Goal: Information Seeking & Learning: Learn about a topic

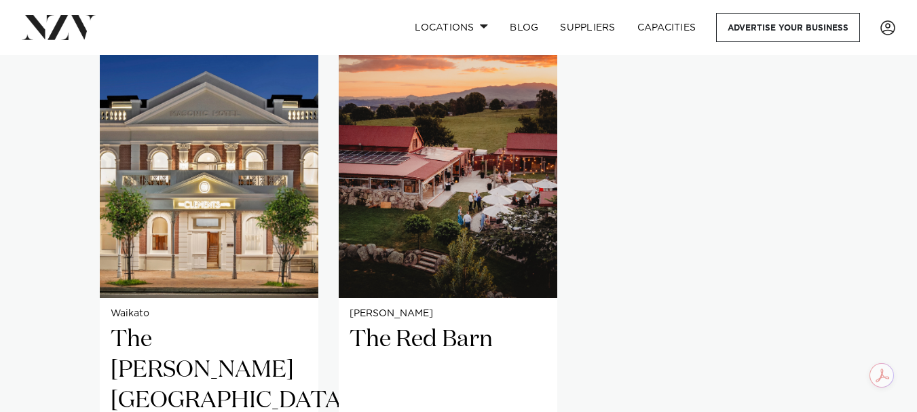
scroll to position [1086, 0]
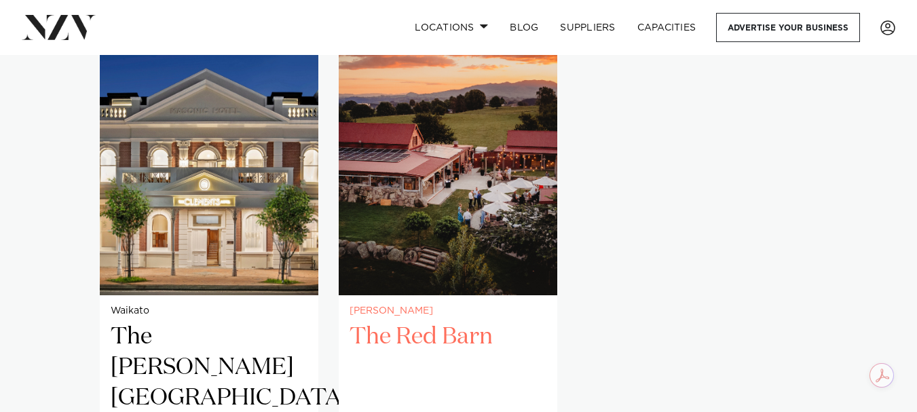
click at [411, 229] on img "2 / 2" at bounding box center [448, 148] width 218 height 293
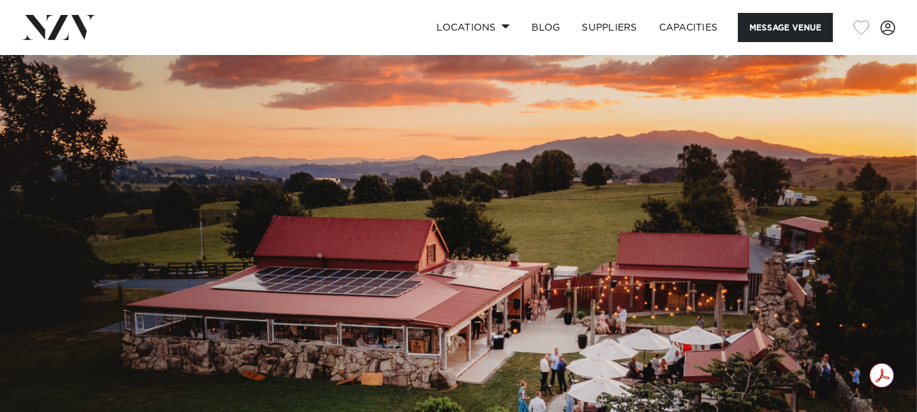
click at [860, 30] on button "button" at bounding box center [861, 27] width 16 height 15
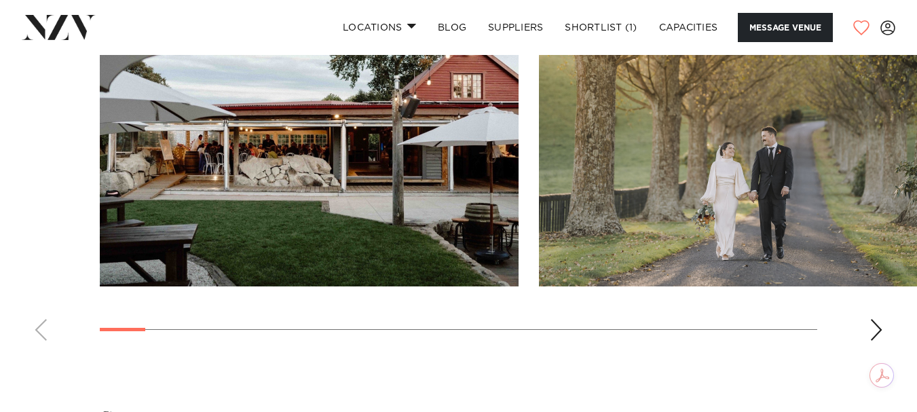
scroll to position [1357, 0]
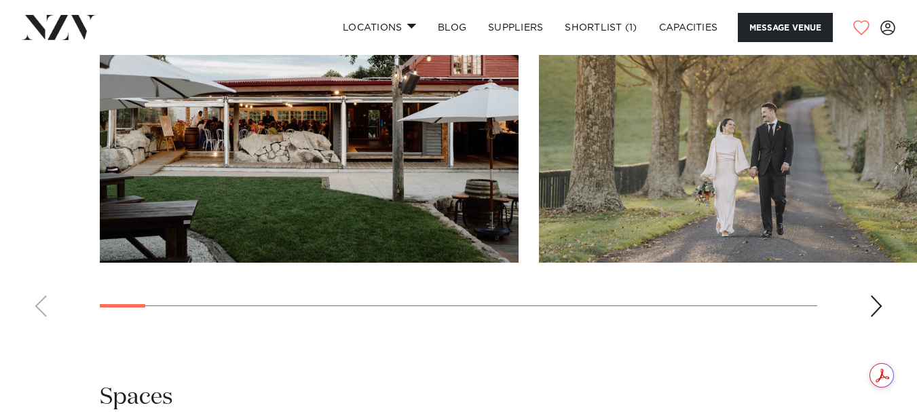
click at [882, 299] on div "Next slide" at bounding box center [876, 306] width 14 height 22
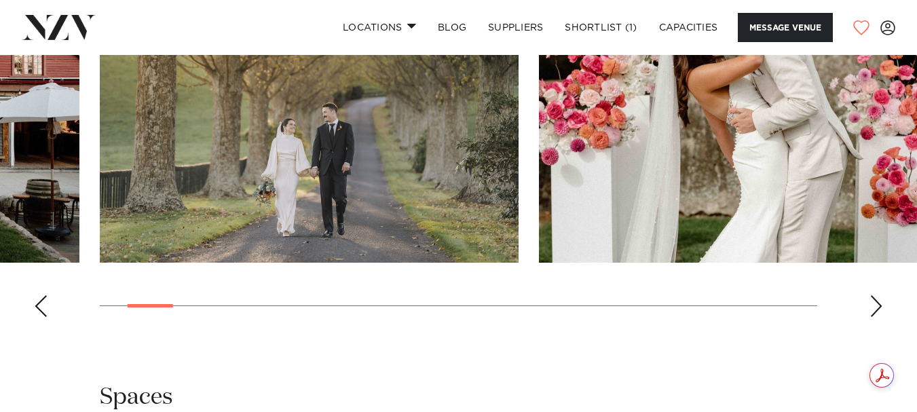
click at [881, 302] on div "Next slide" at bounding box center [876, 306] width 14 height 22
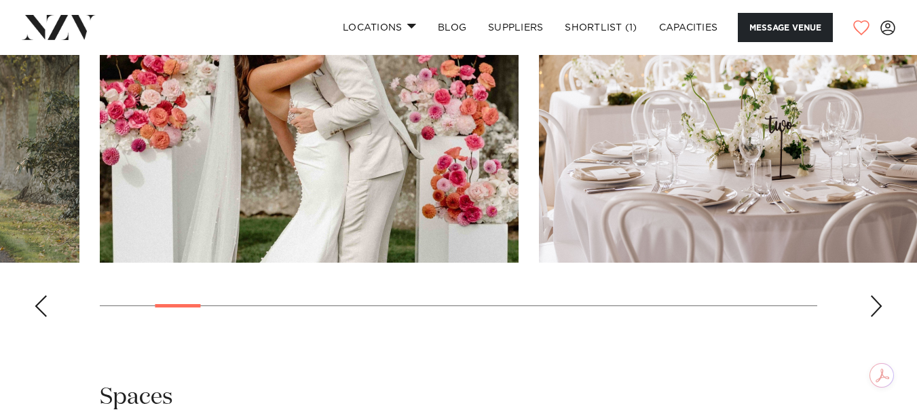
scroll to position [1289, 0]
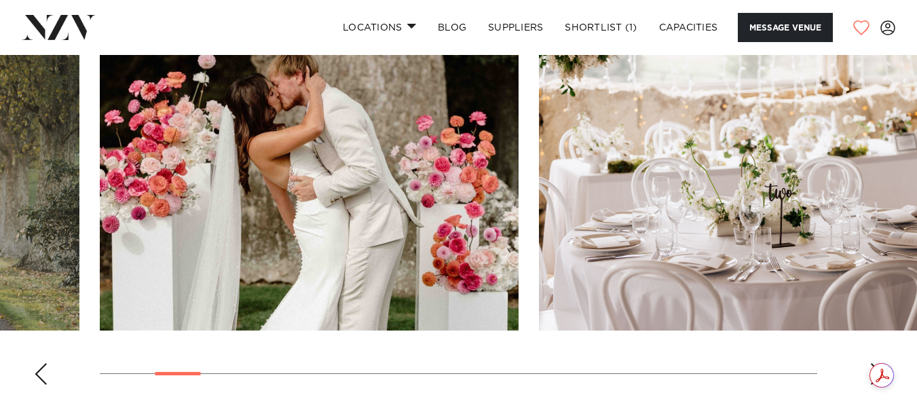
click at [875, 363] on div "Next slide" at bounding box center [876, 374] width 14 height 22
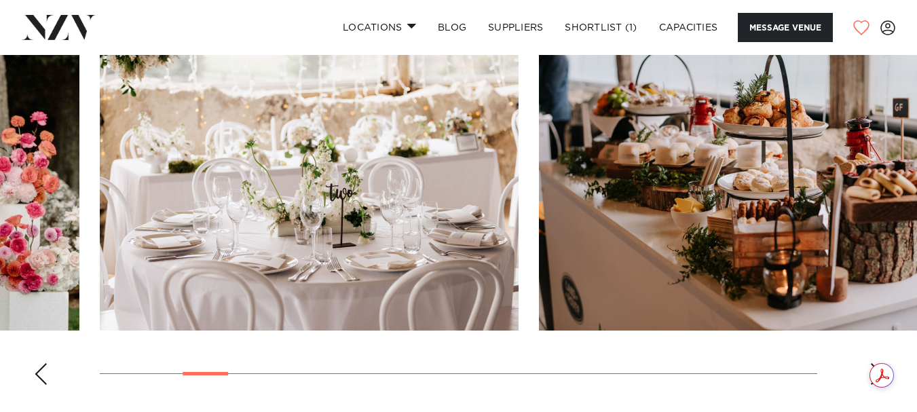
click at [873, 363] on div "Next slide" at bounding box center [876, 374] width 14 height 22
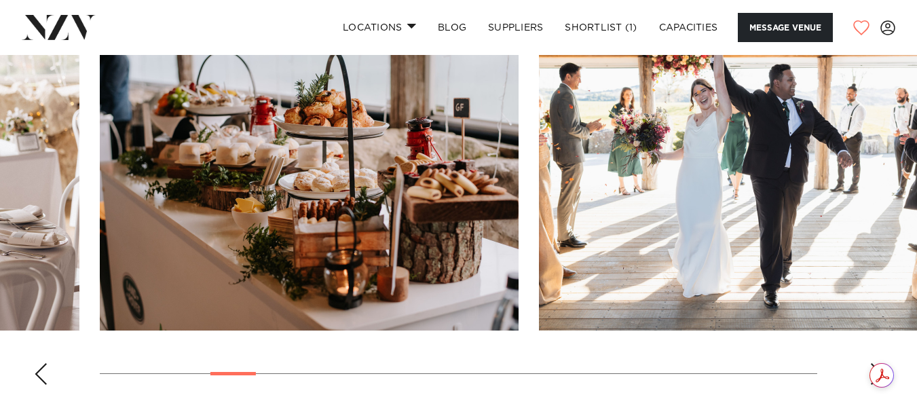
click at [873, 363] on div "Next slide" at bounding box center [876, 374] width 14 height 22
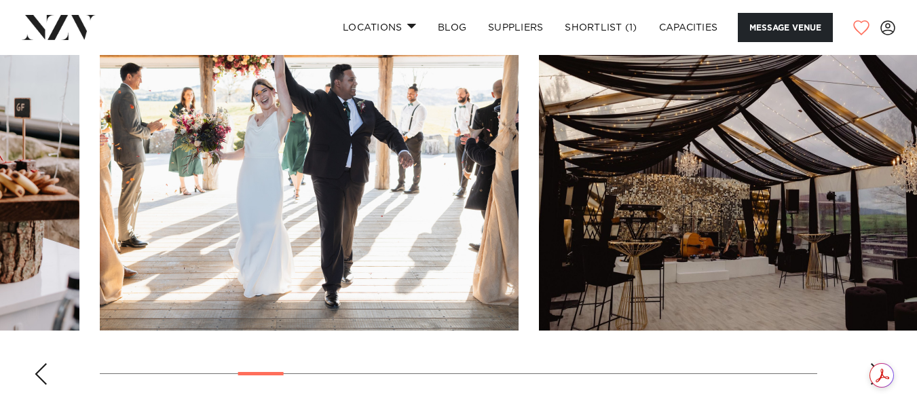
click at [873, 363] on div "Next slide" at bounding box center [876, 374] width 14 height 22
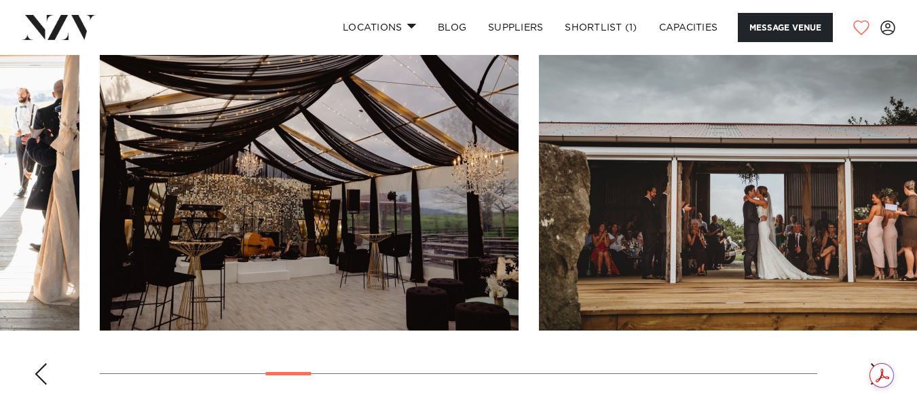
click at [873, 363] on div "Next slide" at bounding box center [876, 374] width 14 height 22
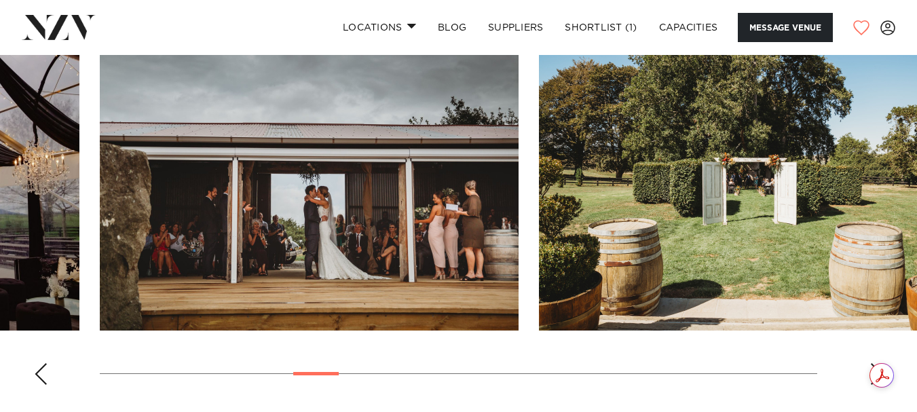
click at [873, 363] on div "Next slide" at bounding box center [876, 374] width 14 height 22
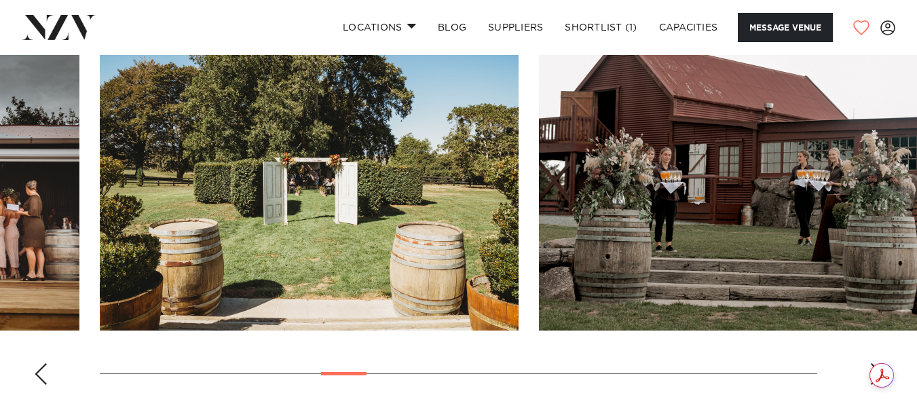
click at [875, 363] on div "Next slide" at bounding box center [876, 374] width 14 height 22
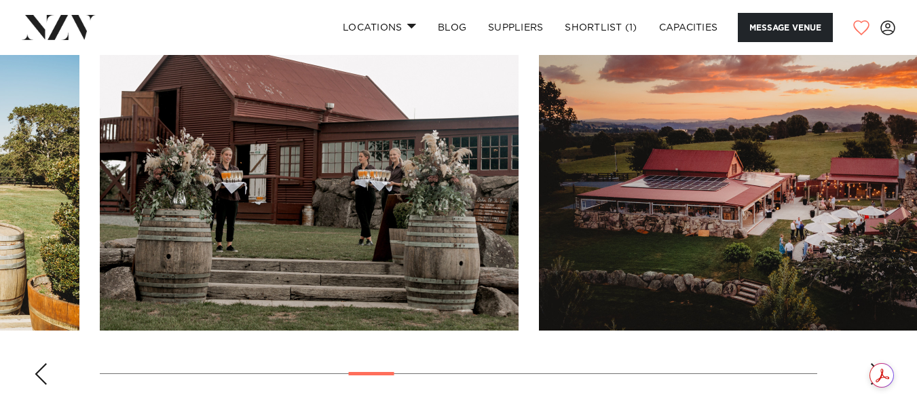
click at [875, 363] on div "Next slide" at bounding box center [876, 374] width 14 height 22
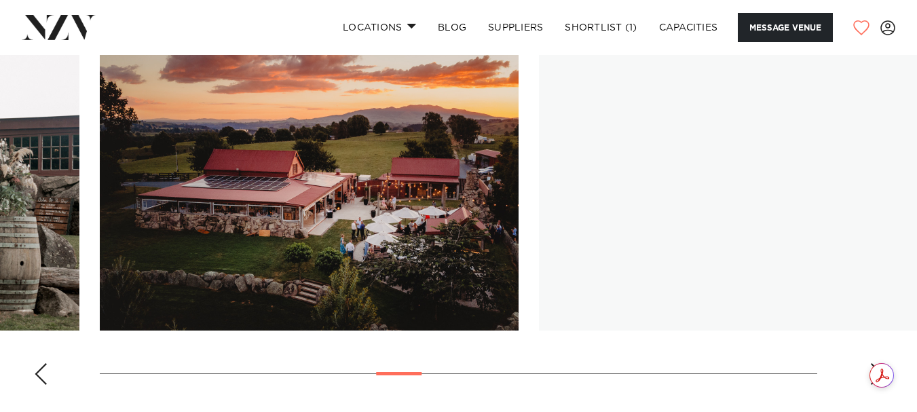
click at [875, 363] on div "Next slide" at bounding box center [876, 374] width 14 height 22
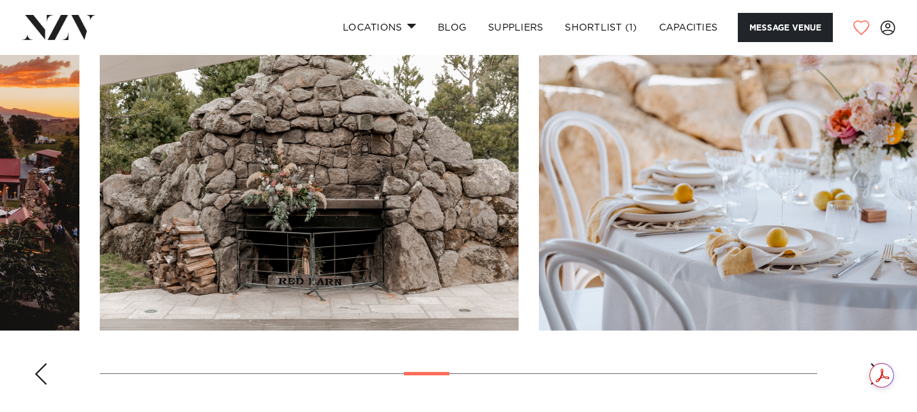
click at [875, 363] on div "Next slide" at bounding box center [876, 374] width 14 height 22
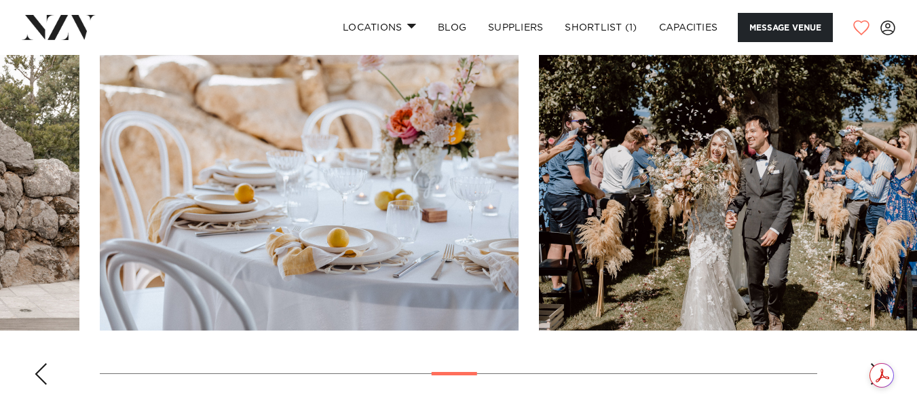
click at [875, 363] on div "Next slide" at bounding box center [876, 374] width 14 height 22
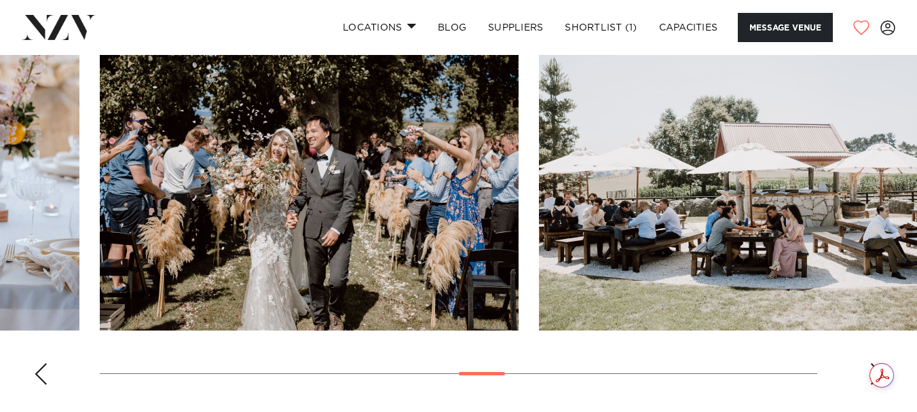
click at [875, 363] on div "Next slide" at bounding box center [876, 374] width 14 height 22
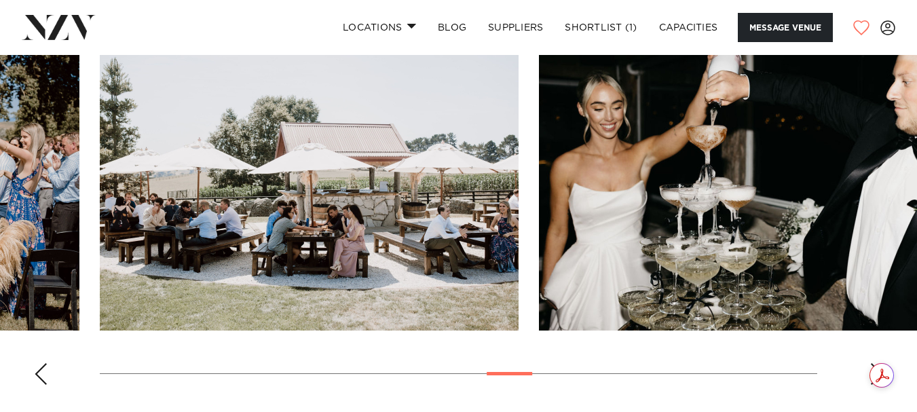
click at [875, 363] on div "Next slide" at bounding box center [876, 374] width 14 height 22
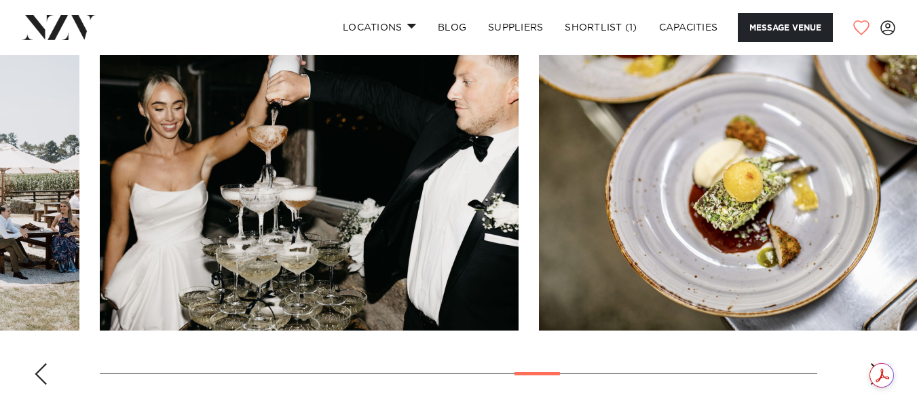
click at [875, 363] on div "Next slide" at bounding box center [876, 374] width 14 height 22
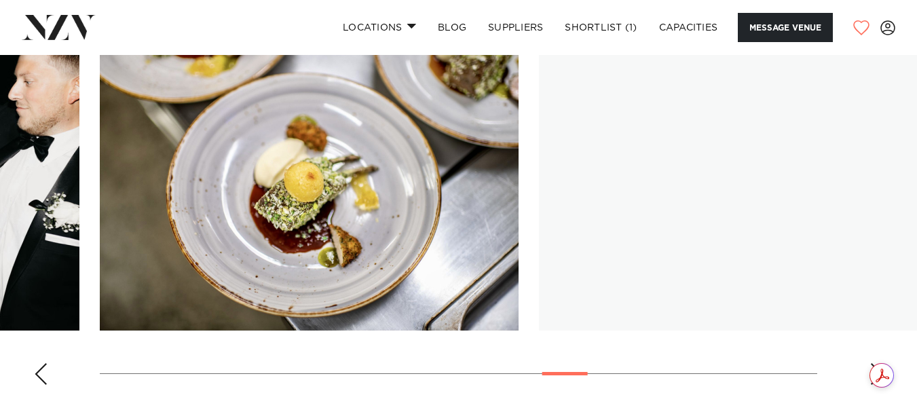
click at [875, 363] on div "Next slide" at bounding box center [876, 374] width 14 height 22
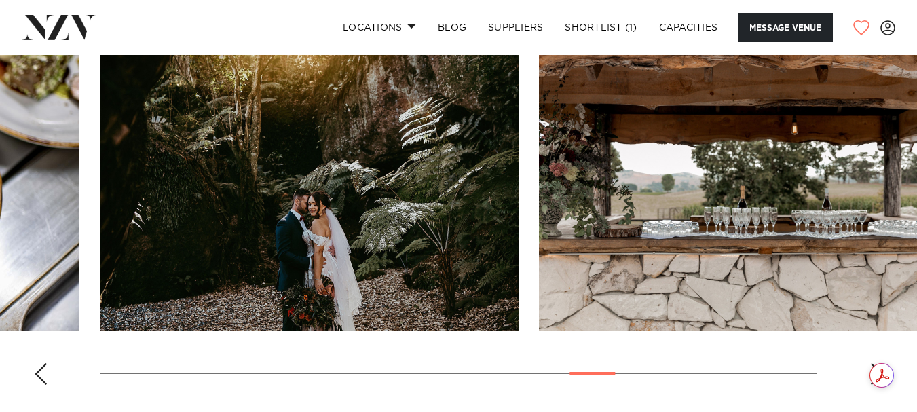
click at [875, 363] on div "Next slide" at bounding box center [876, 374] width 14 height 22
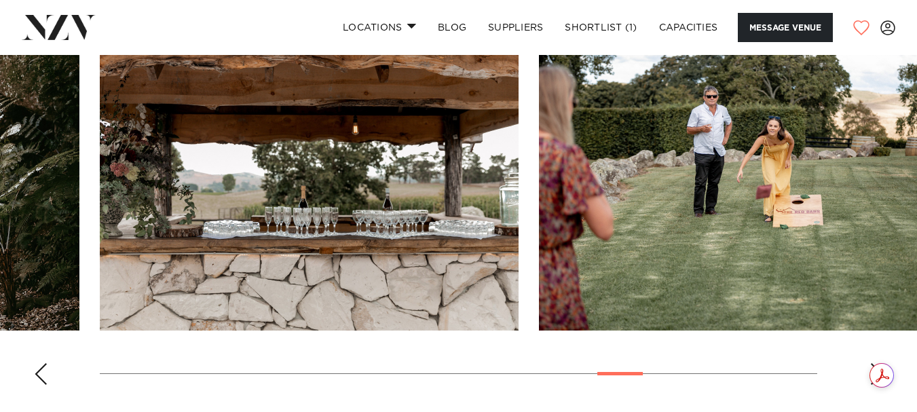
click at [875, 363] on div "Next slide" at bounding box center [876, 374] width 14 height 22
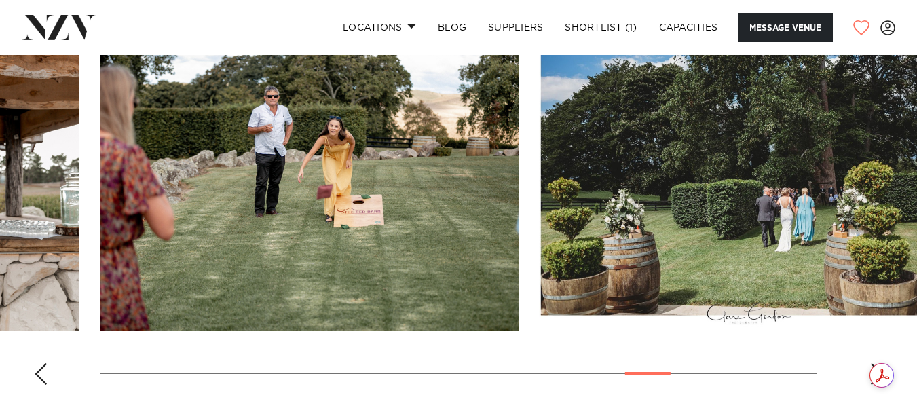
click at [875, 363] on div "Next slide" at bounding box center [876, 374] width 14 height 22
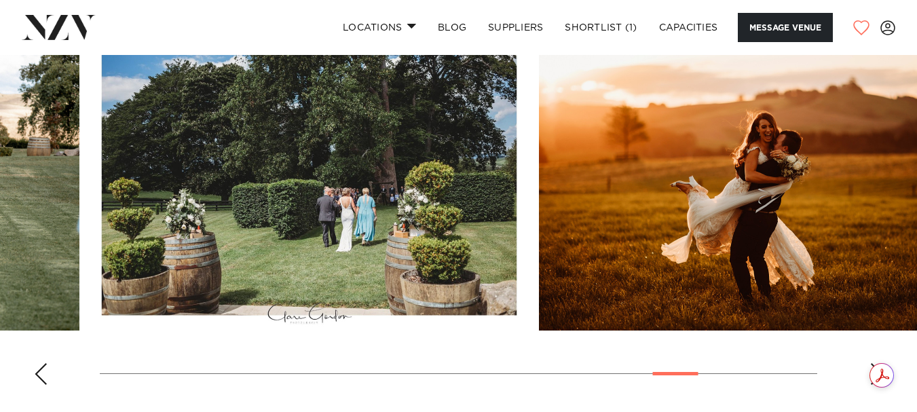
click at [875, 363] on div "Next slide" at bounding box center [876, 374] width 14 height 22
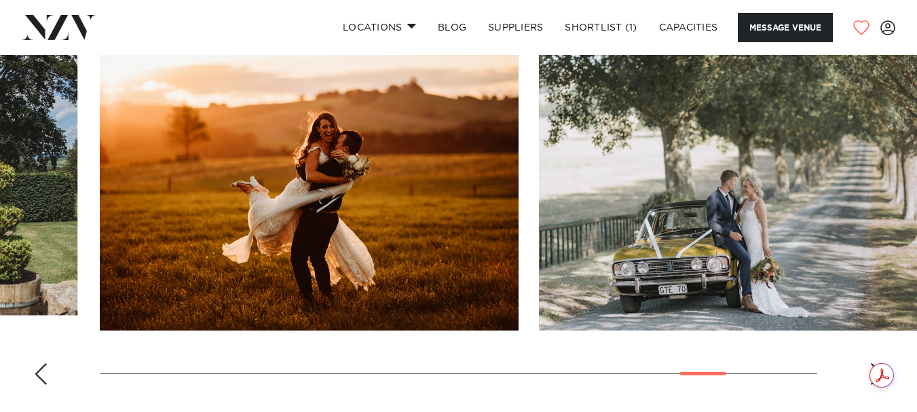
click at [875, 363] on div "Next slide" at bounding box center [876, 374] width 14 height 22
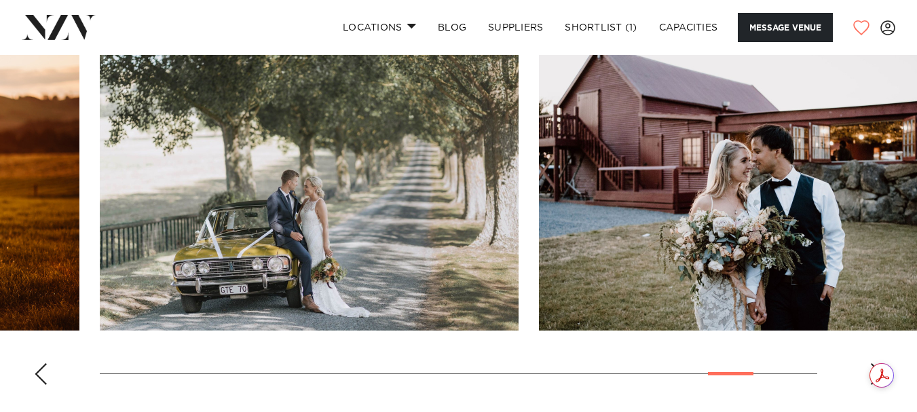
click at [875, 363] on div "Next slide" at bounding box center [876, 374] width 14 height 22
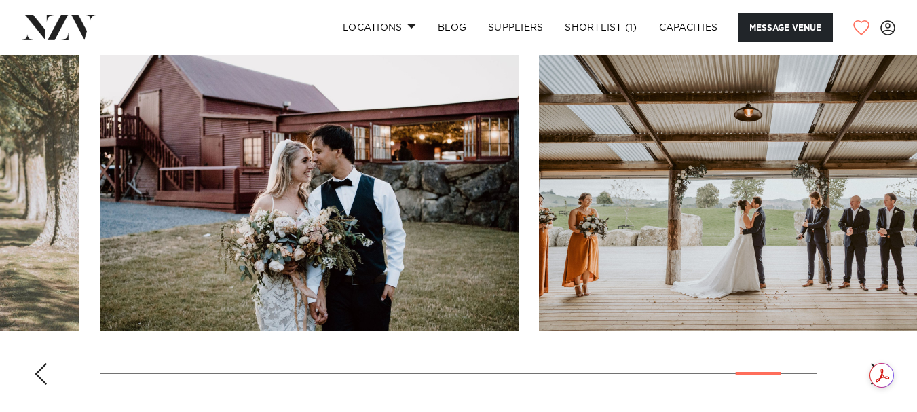
click at [875, 363] on div "Next slide" at bounding box center [876, 374] width 14 height 22
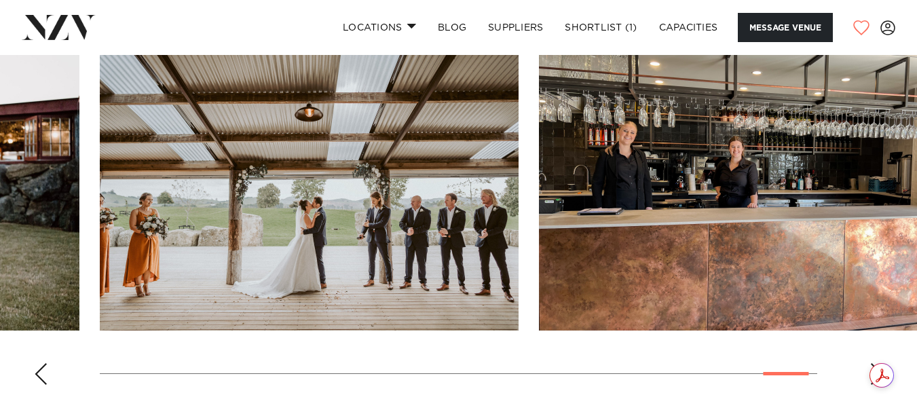
click at [875, 363] on div "Next slide" at bounding box center [876, 374] width 14 height 22
